Goal: Find specific page/section: Find specific page/section

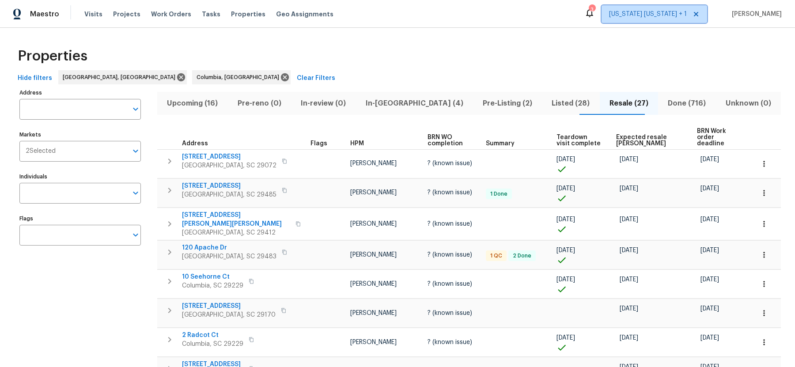
click at [655, 16] on span "[US_STATE] [US_STATE] + 1" at bounding box center [648, 14] width 78 height 9
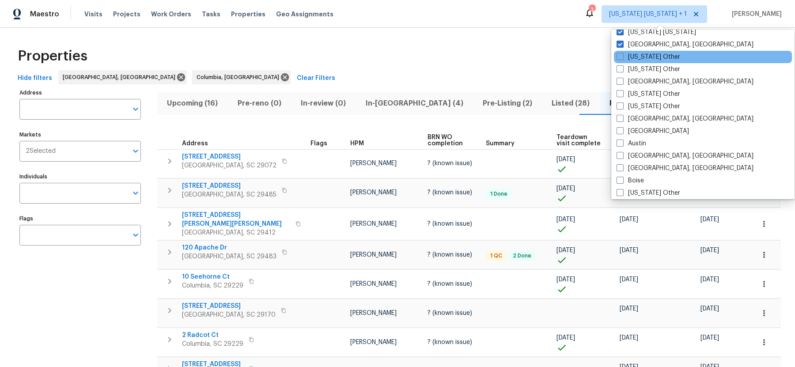
scroll to position [10, 0]
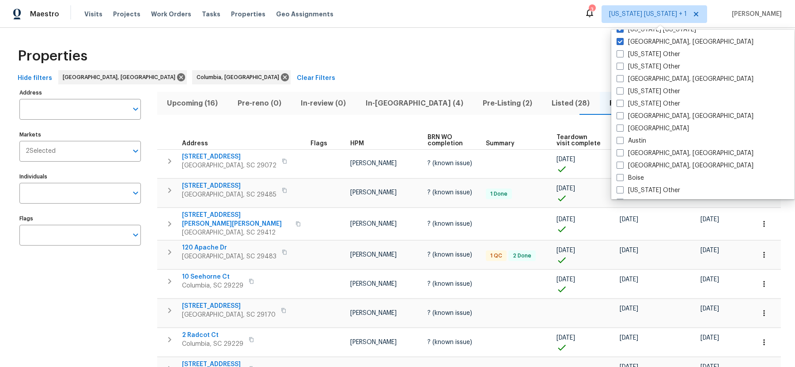
click at [554, 49] on div "Properties" at bounding box center [397, 56] width 767 height 28
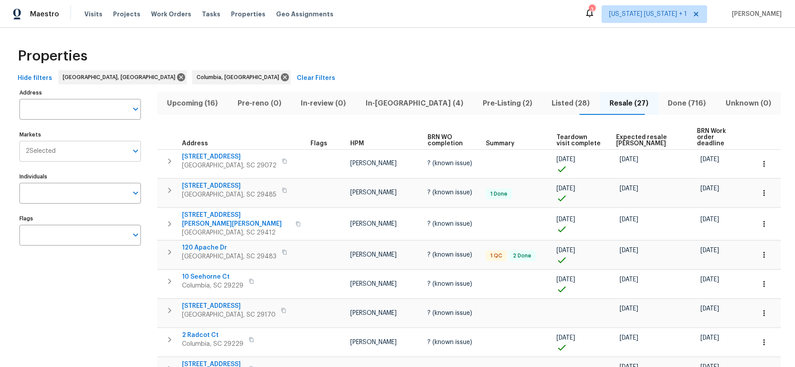
click at [95, 153] on input "Markets" at bounding box center [92, 151] width 72 height 21
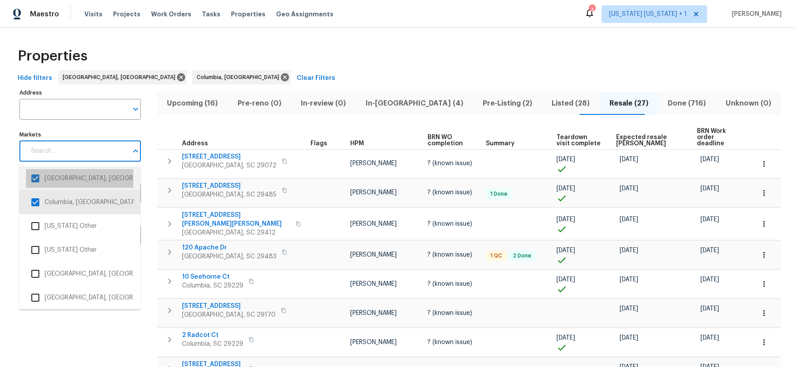
click at [82, 177] on li "Charleston, SC" at bounding box center [79, 178] width 107 height 19
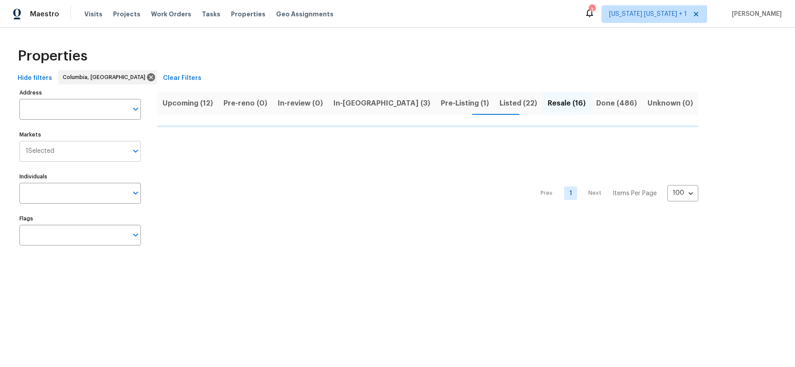
click at [98, 150] on input "Markets" at bounding box center [90, 151] width 73 height 21
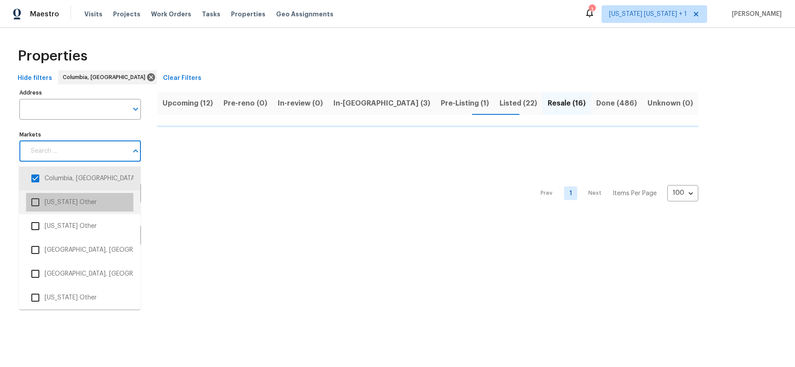
click at [71, 197] on li "Alabama Other" at bounding box center [79, 202] width 107 height 19
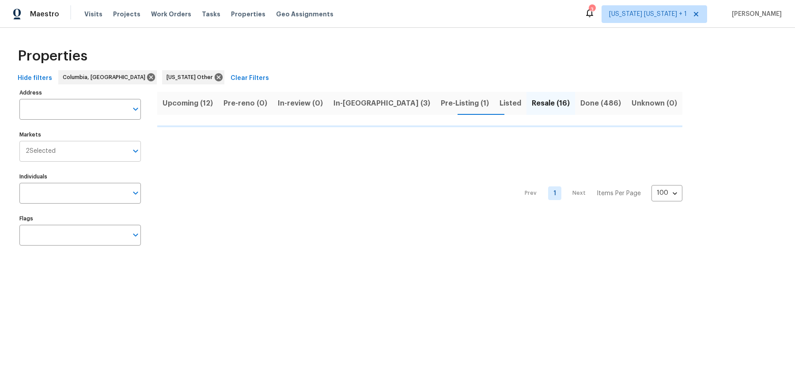
click at [83, 150] on input "Markets" at bounding box center [92, 151] width 72 height 21
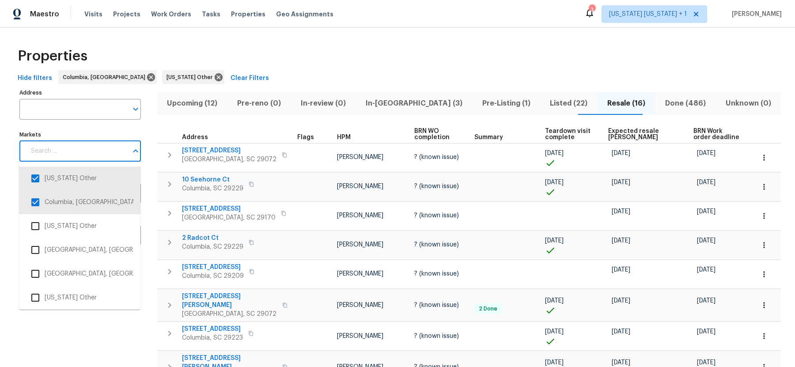
click at [91, 153] on input "Markets" at bounding box center [77, 151] width 102 height 21
click at [74, 200] on li "Columbia, SC" at bounding box center [79, 202] width 107 height 19
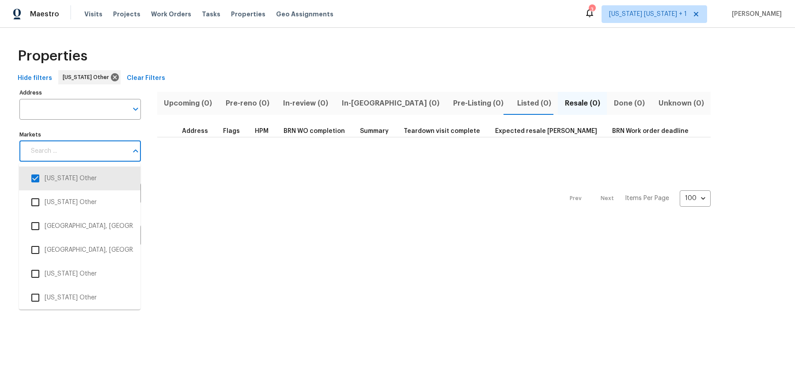
click at [111, 150] on input "Markets" at bounding box center [77, 151] width 102 height 21
click at [87, 203] on li "Alaska Other" at bounding box center [79, 202] width 107 height 19
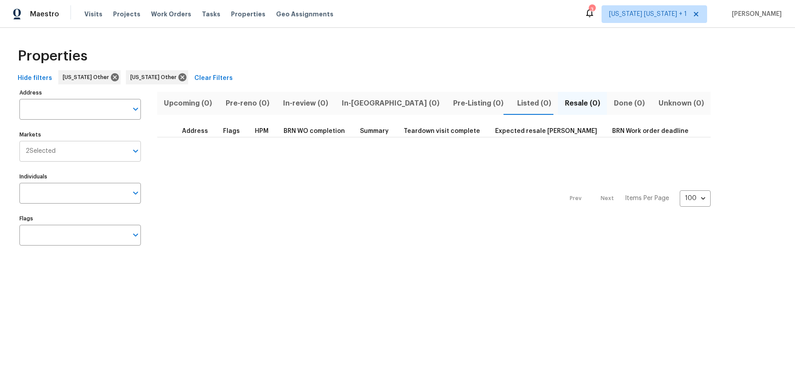
click at [110, 153] on input "Markets" at bounding box center [92, 151] width 72 height 21
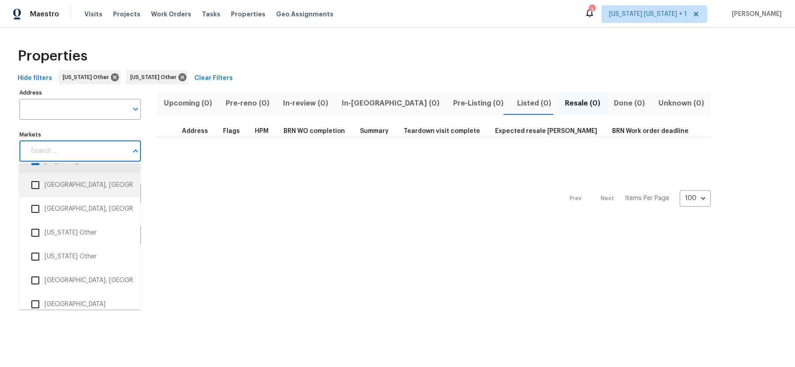
scroll to position [42, 0]
click at [76, 230] on li "Arizona Other" at bounding box center [79, 232] width 107 height 19
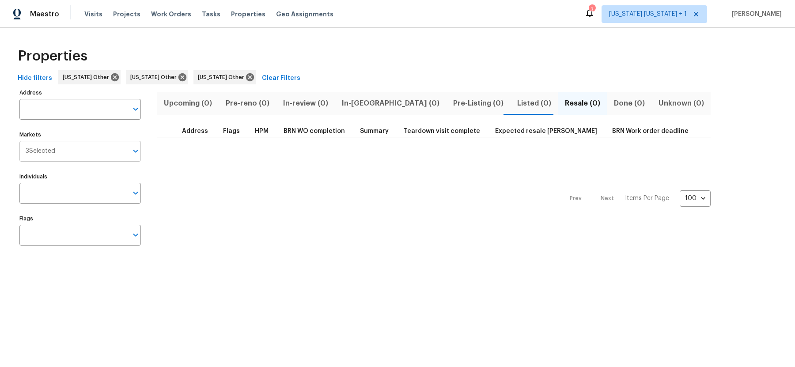
click at [102, 148] on input "Markets" at bounding box center [91, 151] width 72 height 21
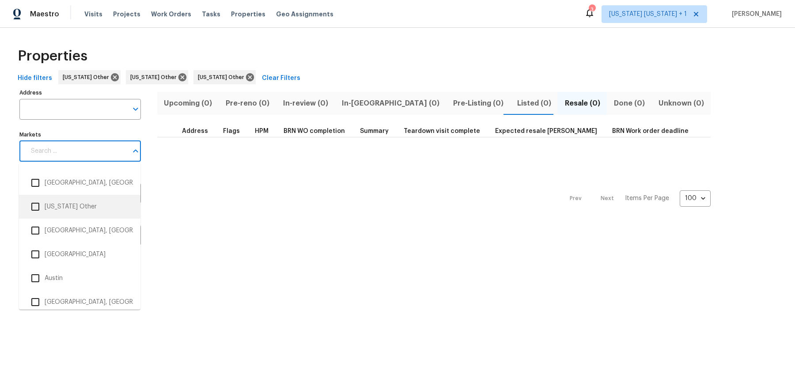
scroll to position [92, 0]
click at [84, 204] on li "Arkansas Other" at bounding box center [79, 206] width 107 height 19
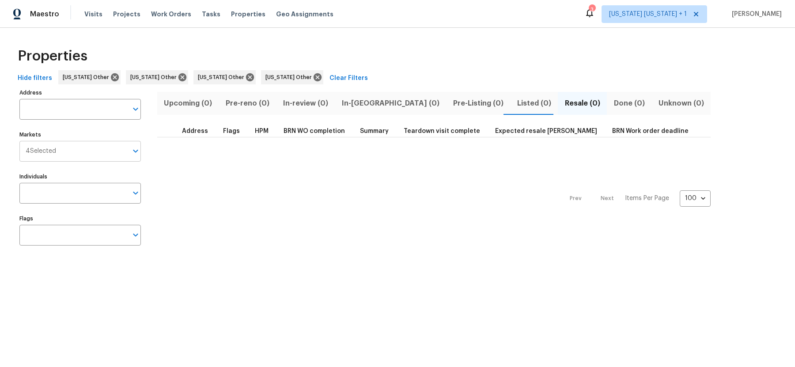
click at [98, 148] on input "Markets" at bounding box center [92, 151] width 72 height 21
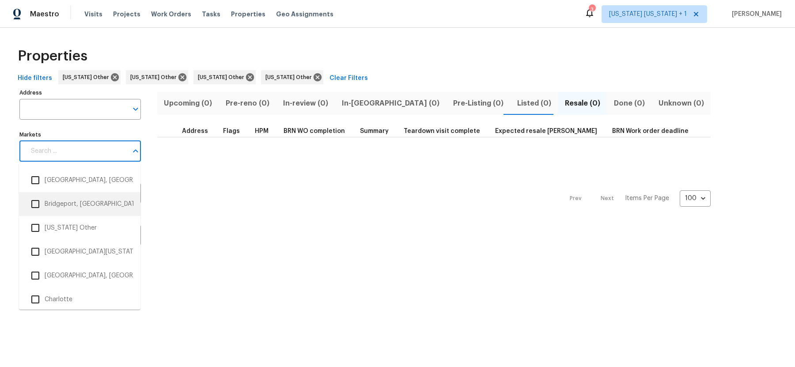
scroll to position [311, 0]
click at [80, 224] on li "California Other" at bounding box center [79, 225] width 107 height 19
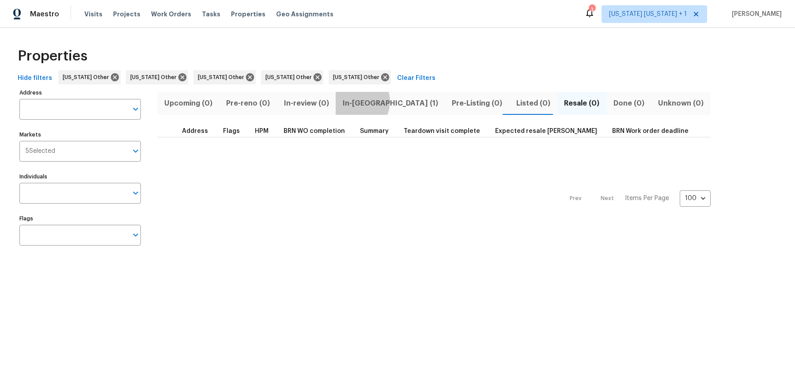
click at [357, 101] on span "In-reno (1)" at bounding box center [390, 103] width 98 height 12
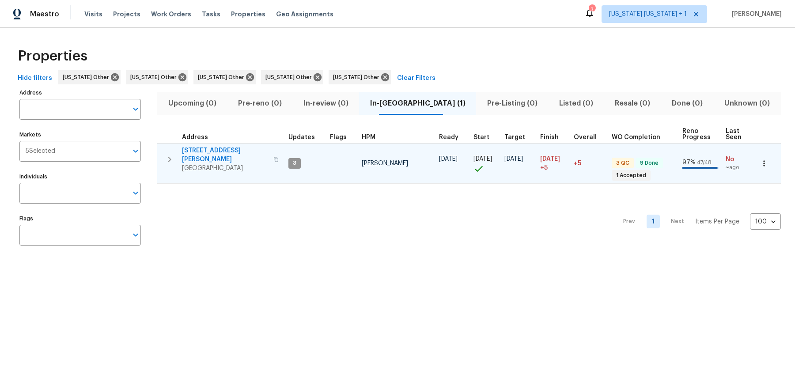
click at [172, 156] on icon "button" at bounding box center [169, 159] width 11 height 11
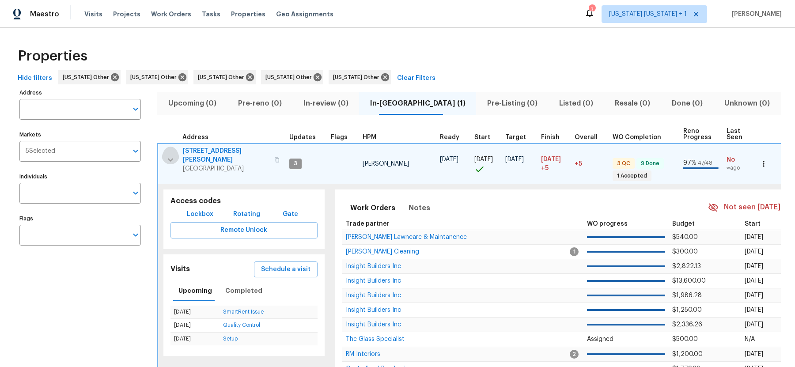
click at [170, 156] on icon "button" at bounding box center [170, 160] width 11 height 11
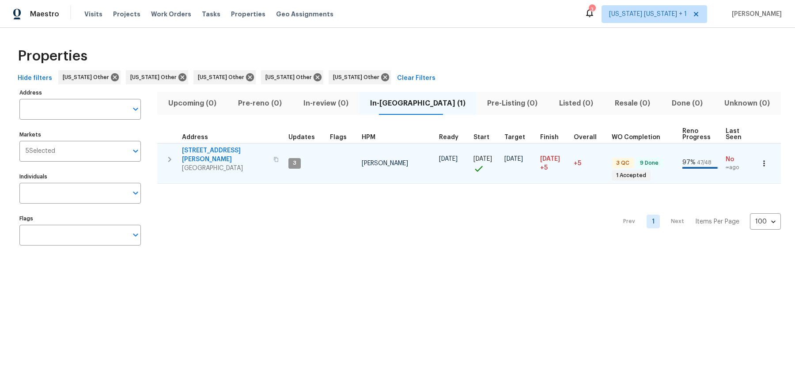
click at [273, 157] on icon "button" at bounding box center [275, 159] width 5 height 5
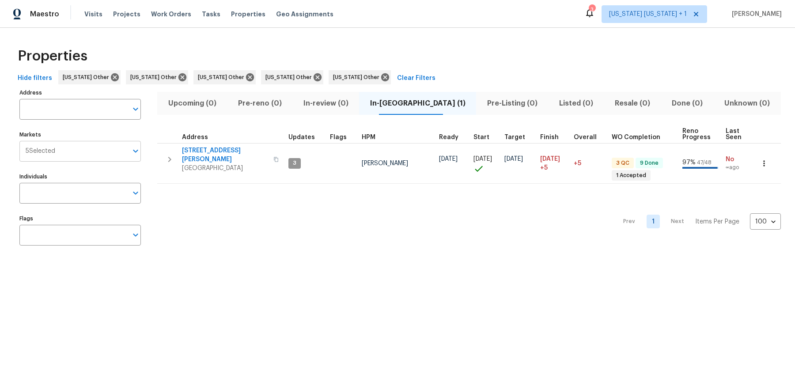
click at [106, 153] on input "Markets" at bounding box center [91, 151] width 72 height 21
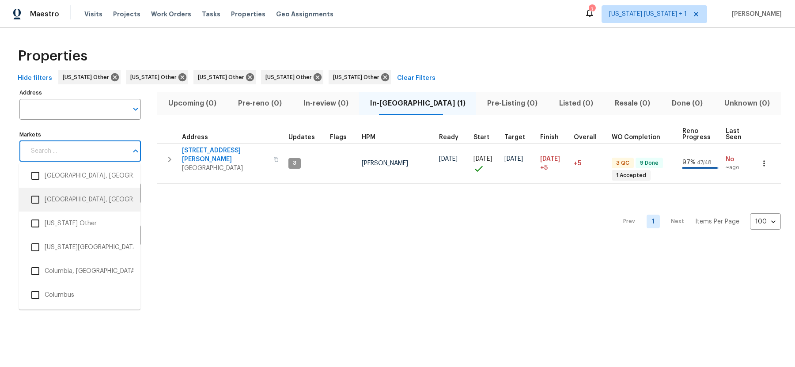
scroll to position [515, 0]
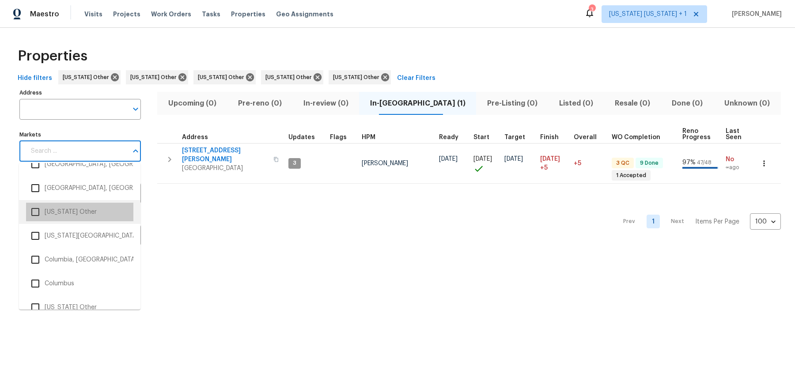
click at [75, 208] on li "Colorado Other" at bounding box center [79, 212] width 107 height 19
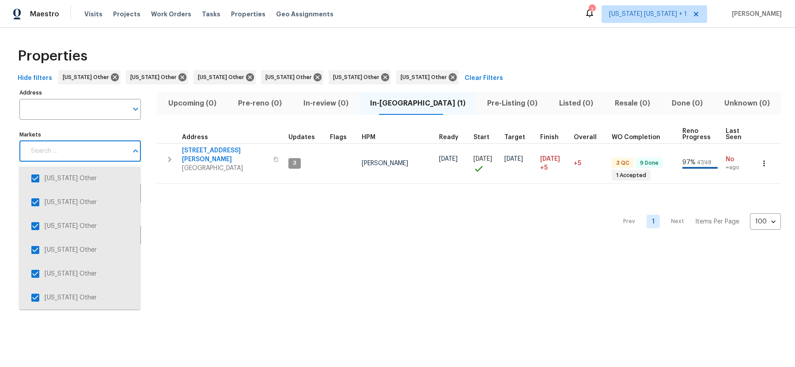
click at [95, 150] on input "Markets" at bounding box center [77, 151] width 102 height 21
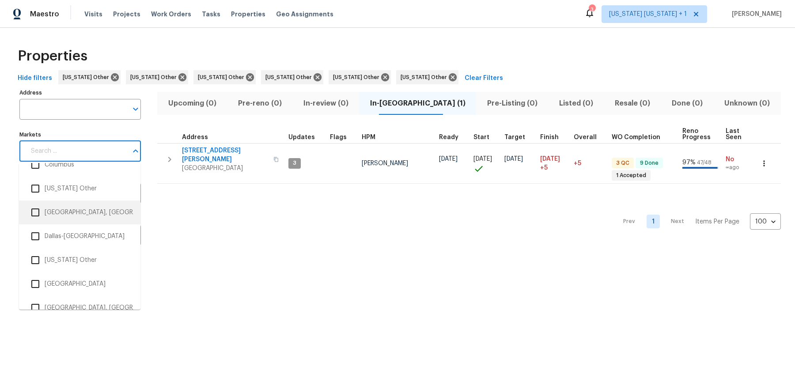
scroll to position [630, 0]
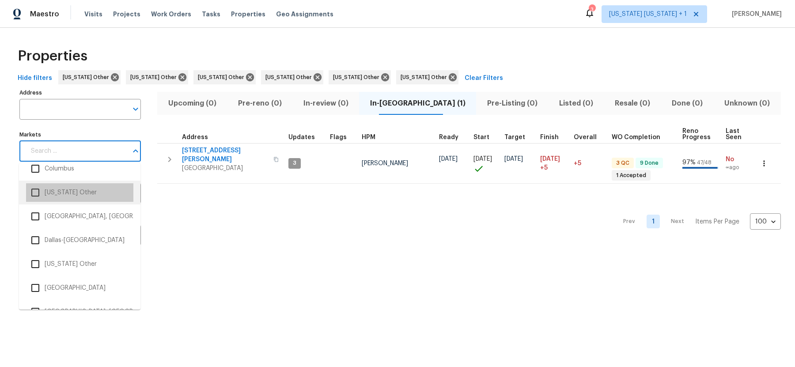
click at [86, 193] on li "Connecticut Other" at bounding box center [79, 192] width 107 height 19
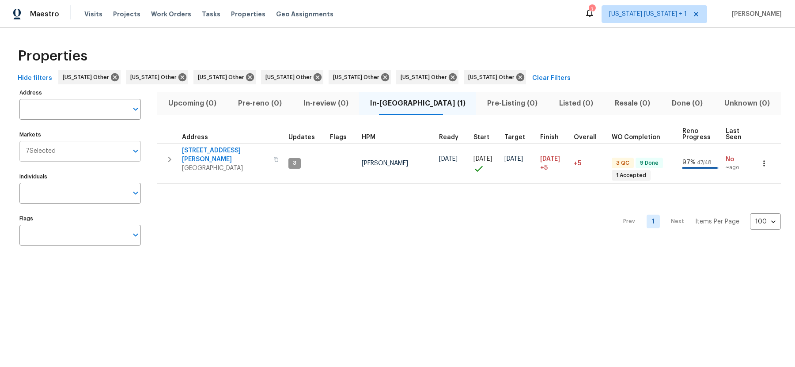
click at [99, 150] on input "Markets" at bounding box center [92, 151] width 72 height 21
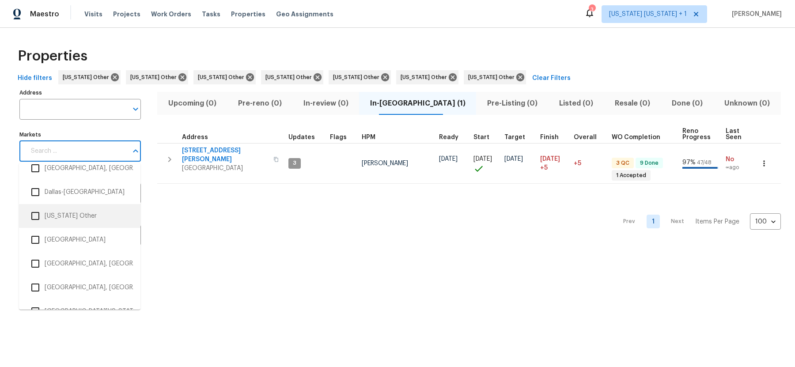
scroll to position [687, 0]
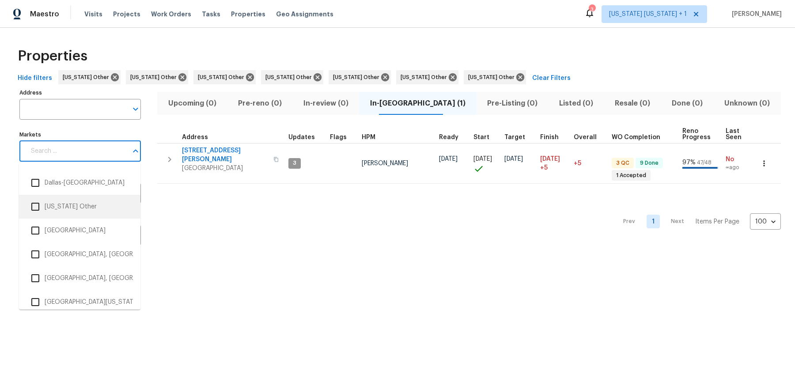
click at [89, 208] on li "Delaware Other" at bounding box center [79, 206] width 107 height 19
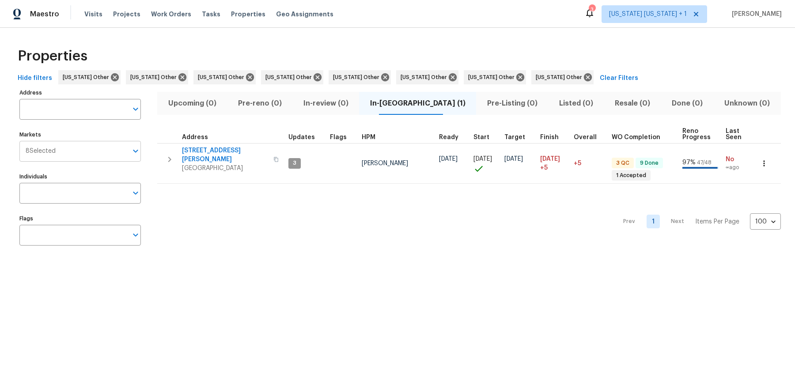
click at [105, 149] on input "Markets" at bounding box center [92, 151] width 72 height 21
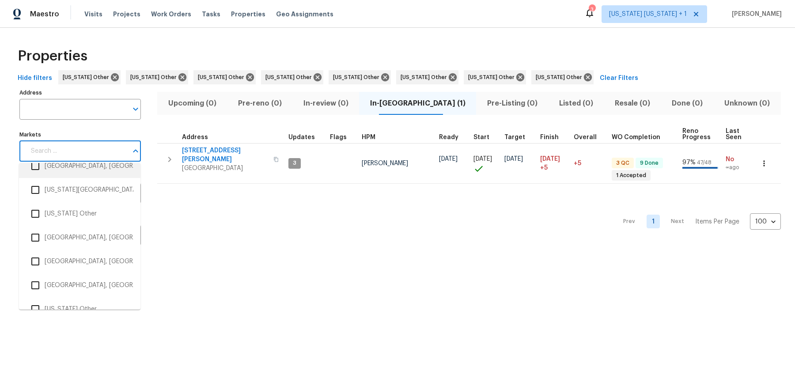
scroll to position [873, 0]
click at [89, 214] on li "Georgia Other" at bounding box center [79, 212] width 107 height 19
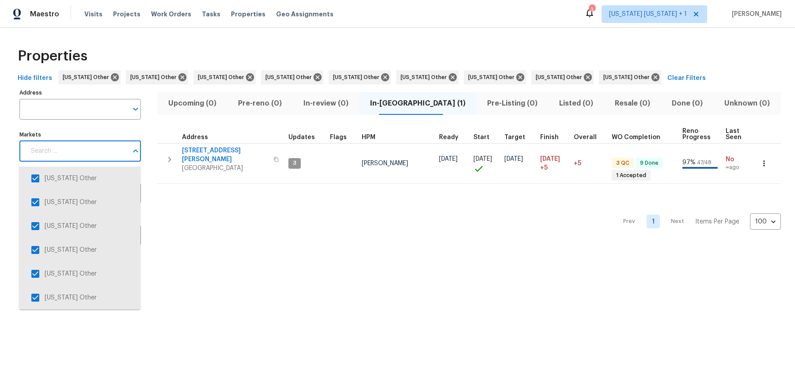
click at [96, 149] on input "Markets" at bounding box center [77, 151] width 102 height 21
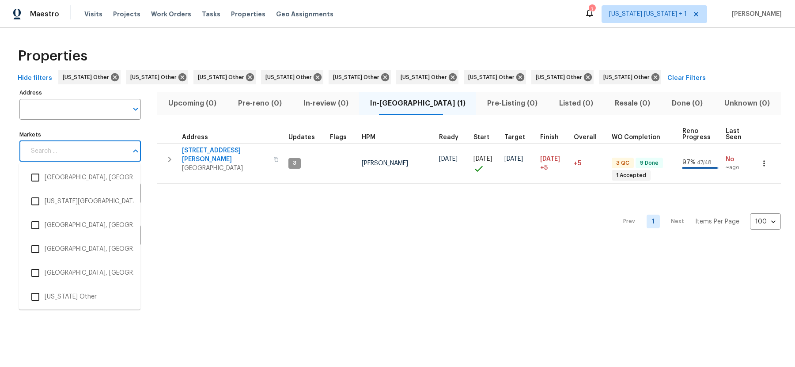
scroll to position [890, 0]
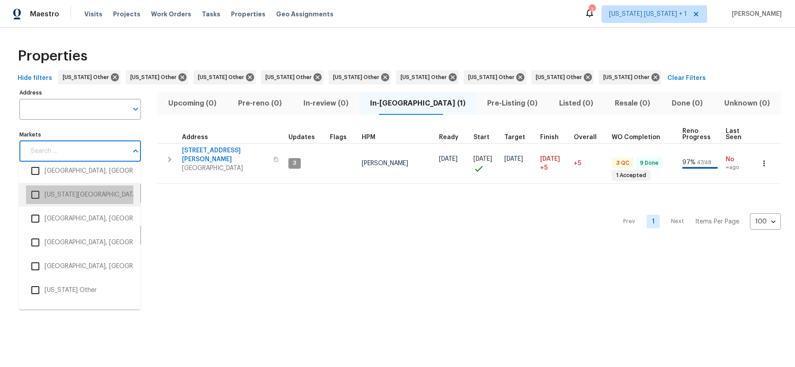
click at [82, 199] on li "Florida Panhandle" at bounding box center [79, 195] width 107 height 19
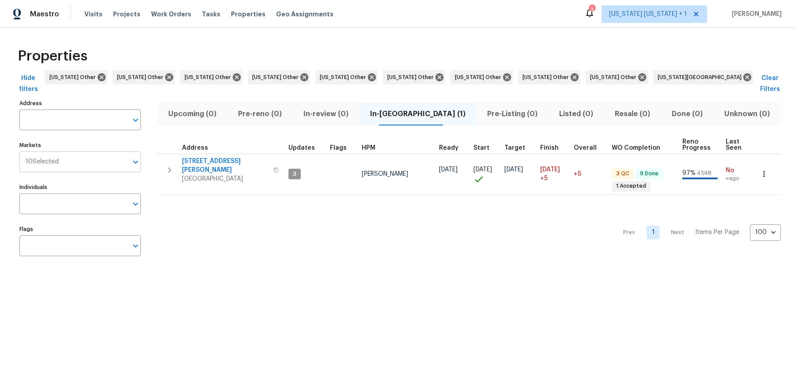
click at [109, 158] on input "Markets" at bounding box center [93, 162] width 69 height 21
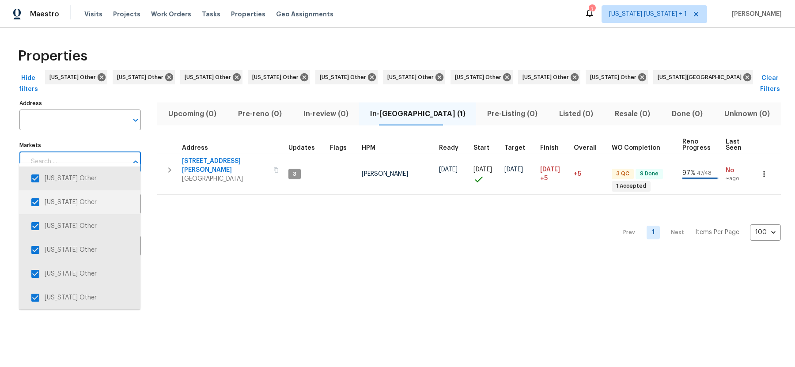
click at [154, 202] on div "Address Address Markets Markets Individuals Individuals Flags Flags Upcoming (0…" at bounding box center [397, 181] width 767 height 168
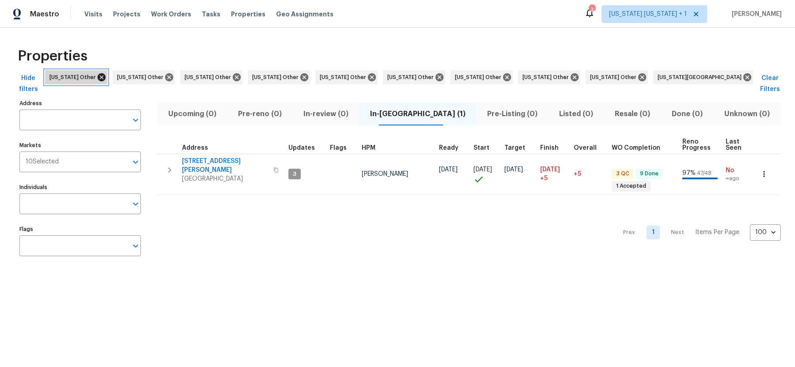
click at [103, 78] on icon at bounding box center [102, 77] width 10 height 10
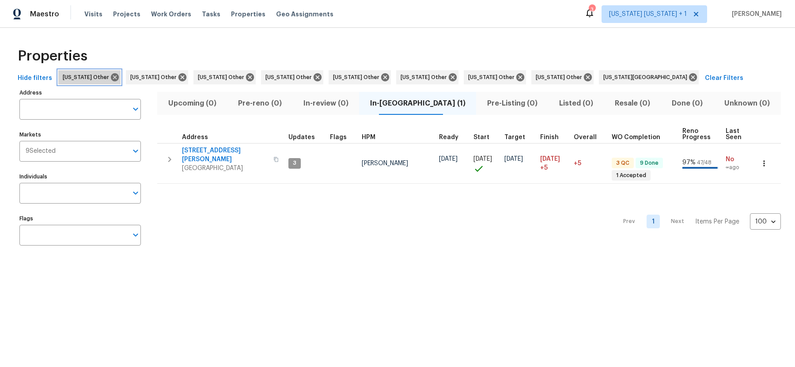
click at [103, 78] on div "Alaska Other" at bounding box center [89, 77] width 62 height 14
click at [111, 78] on icon at bounding box center [115, 77] width 8 height 8
click at [111, 76] on icon at bounding box center [115, 77] width 8 height 8
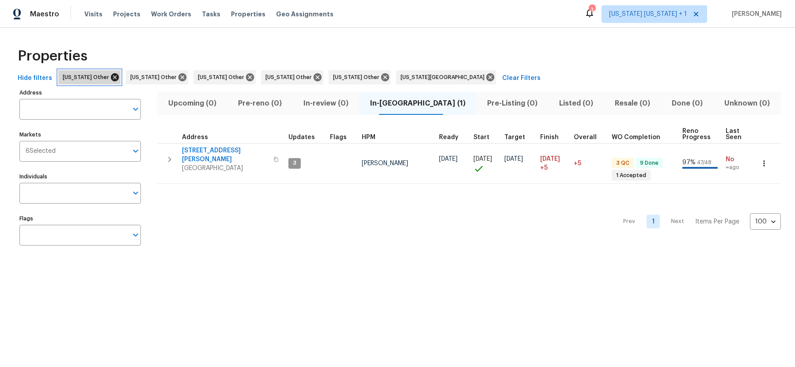
click at [110, 76] on icon at bounding box center [115, 77] width 10 height 10
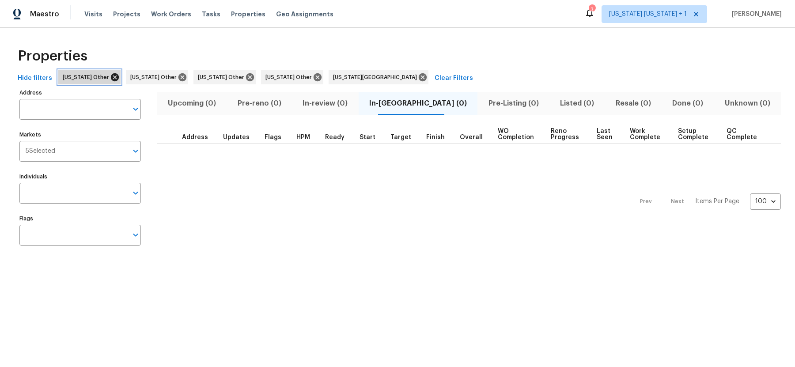
click at [110, 76] on icon at bounding box center [115, 77] width 10 height 10
click at [111, 76] on icon at bounding box center [115, 77] width 8 height 8
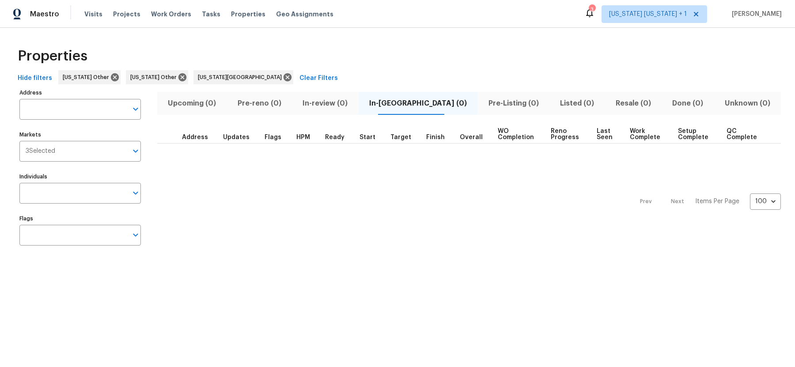
click at [111, 76] on div "Hide filters Delaware Other Georgia Other Florida Panhandle Clear Filters" at bounding box center [397, 78] width 767 height 16
click at [110, 76] on icon at bounding box center [115, 77] width 10 height 10
click at [111, 77] on icon at bounding box center [115, 77] width 8 height 8
click at [83, 146] on input "Markets" at bounding box center [90, 151] width 73 height 21
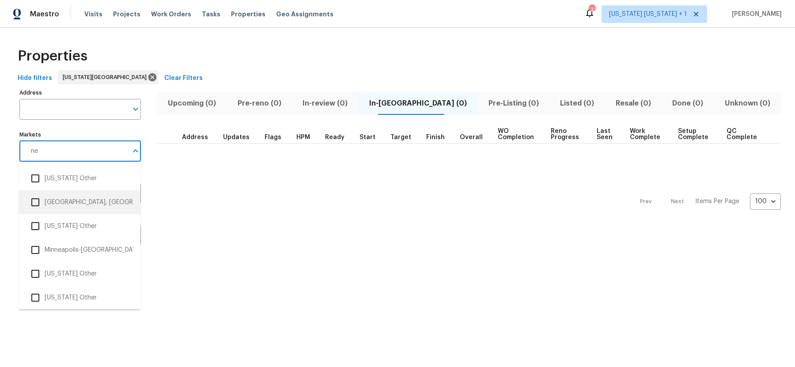
type input "new"
click at [36, 199] on input "checkbox" at bounding box center [35, 199] width 19 height 19
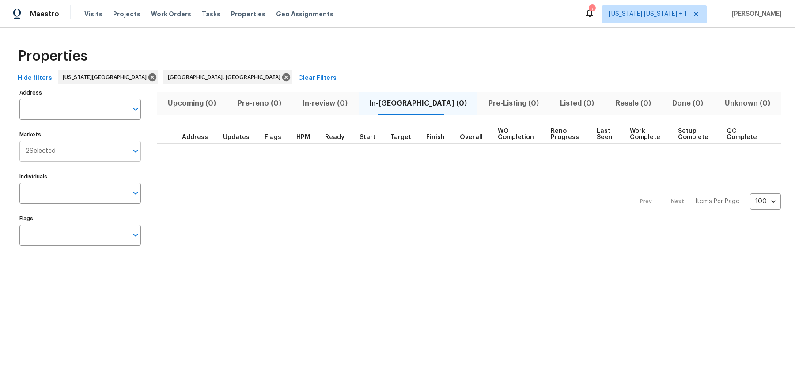
click at [80, 149] on input "Markets" at bounding box center [92, 151] width 72 height 21
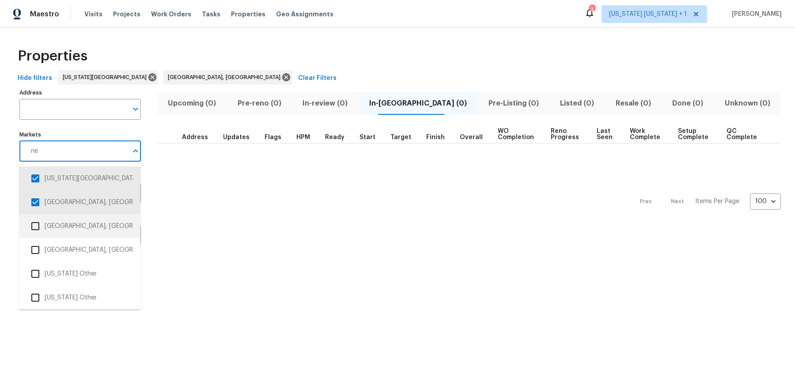
type input "new"
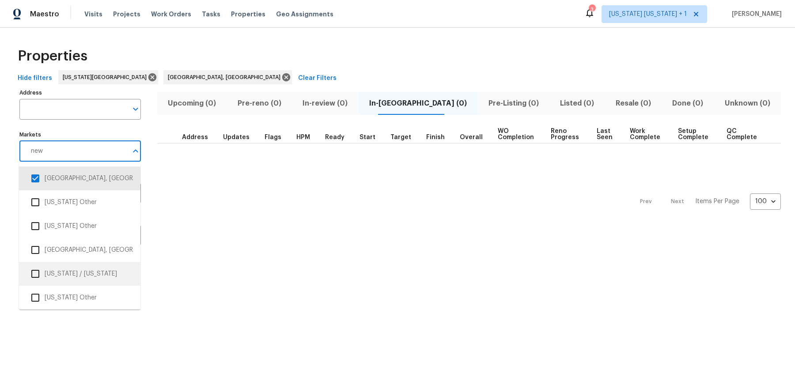
click at [36, 273] on input "checkbox" at bounding box center [35, 274] width 19 height 19
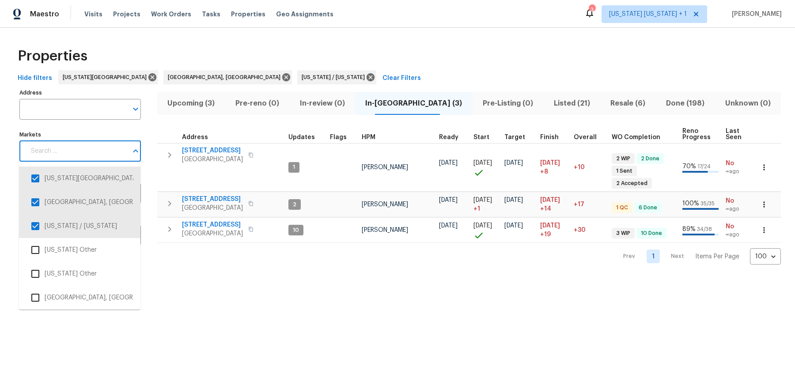
click at [87, 152] on input "Markets" at bounding box center [77, 151] width 102 height 21
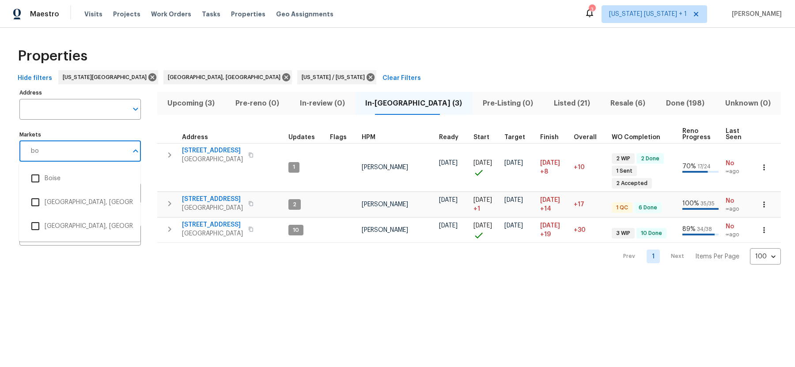
type input "bos"
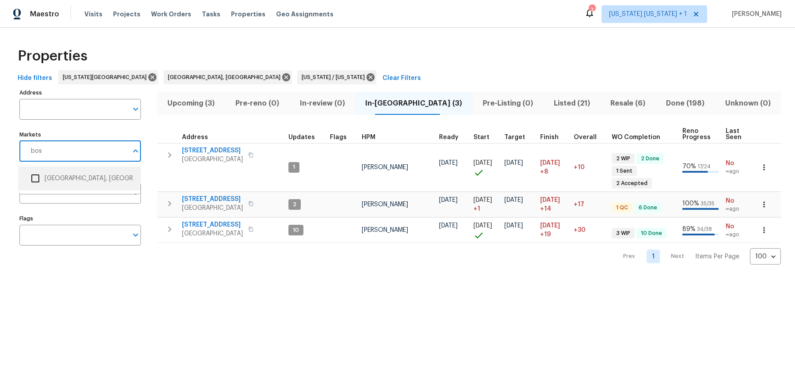
click at [39, 179] on input "checkbox" at bounding box center [35, 178] width 19 height 19
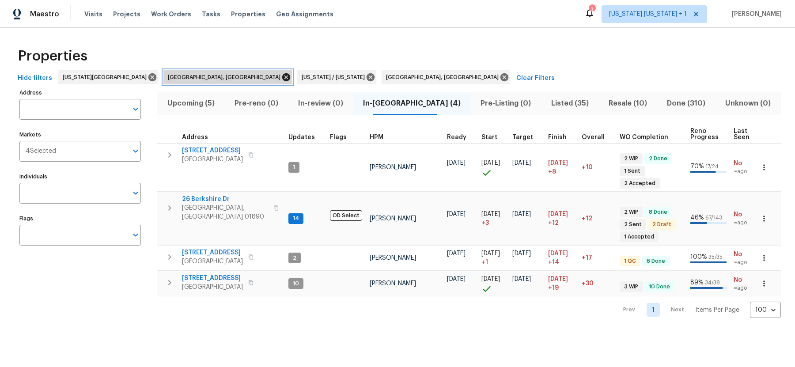
click at [282, 78] on icon at bounding box center [286, 77] width 8 height 8
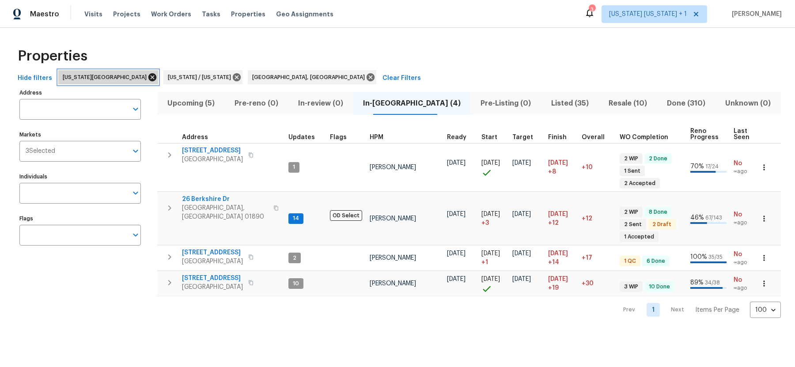
click at [148, 78] on icon at bounding box center [153, 77] width 10 height 10
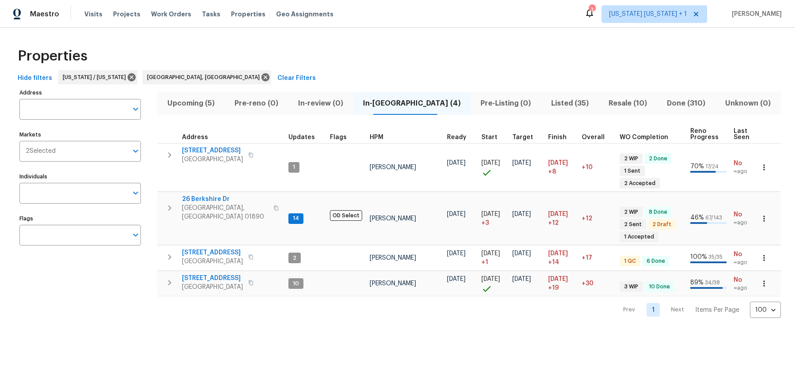
click at [117, 295] on div "Address Address Markets 2 Selected Markets Individuals Individuals Flags Flags" at bounding box center [85, 203] width 133 height 232
click at [239, 296] on div "Prev 1 Next Items Per Page 100 100 ​" at bounding box center [469, 307] width 624 height 22
click at [205, 107] on span "Upcoming (5)" at bounding box center [191, 103] width 57 height 12
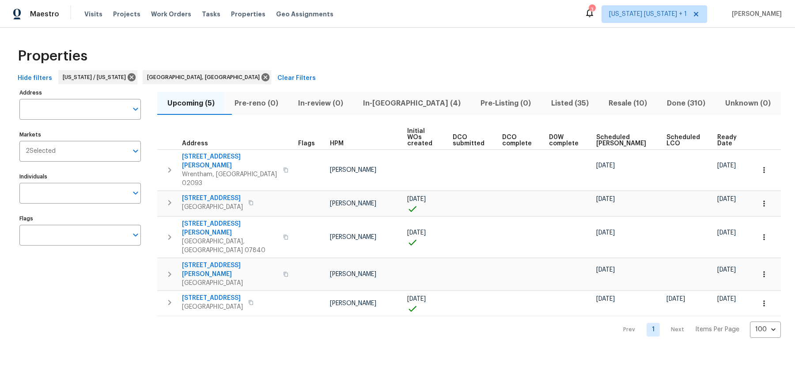
click at [617, 134] on span "Scheduled [PERSON_NAME]" at bounding box center [623, 140] width 55 height 12
